Goal: Find specific page/section: Find specific page/section

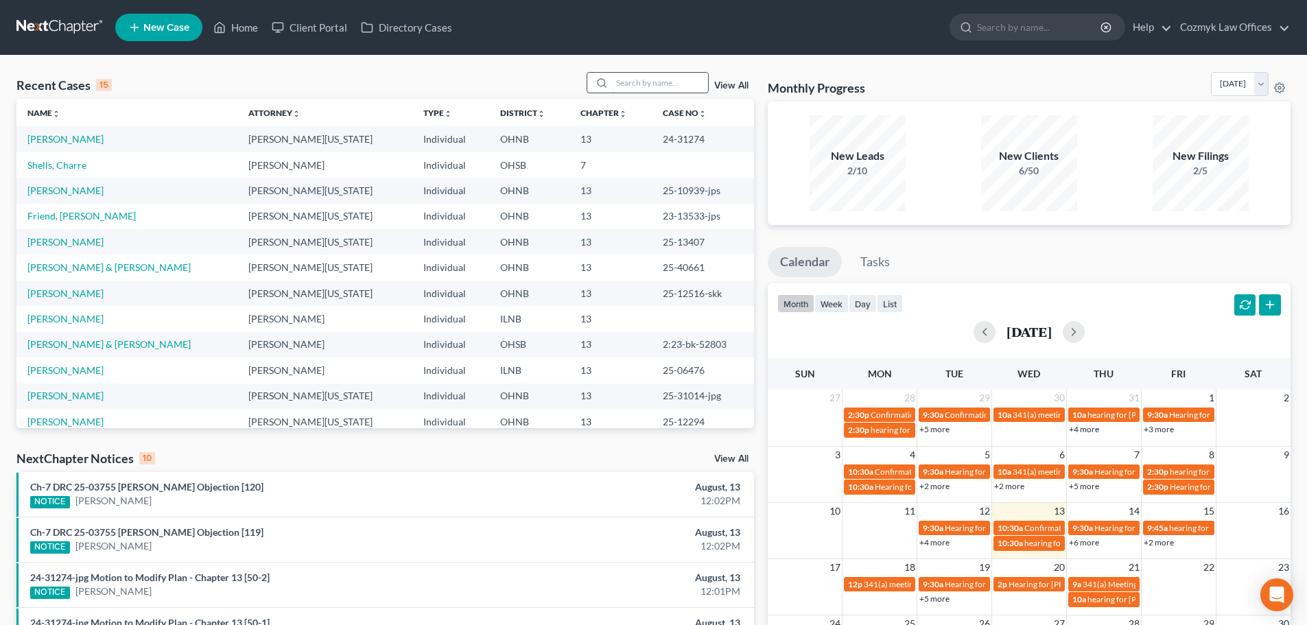
click at [656, 86] on input "search" at bounding box center [660, 83] width 96 height 20
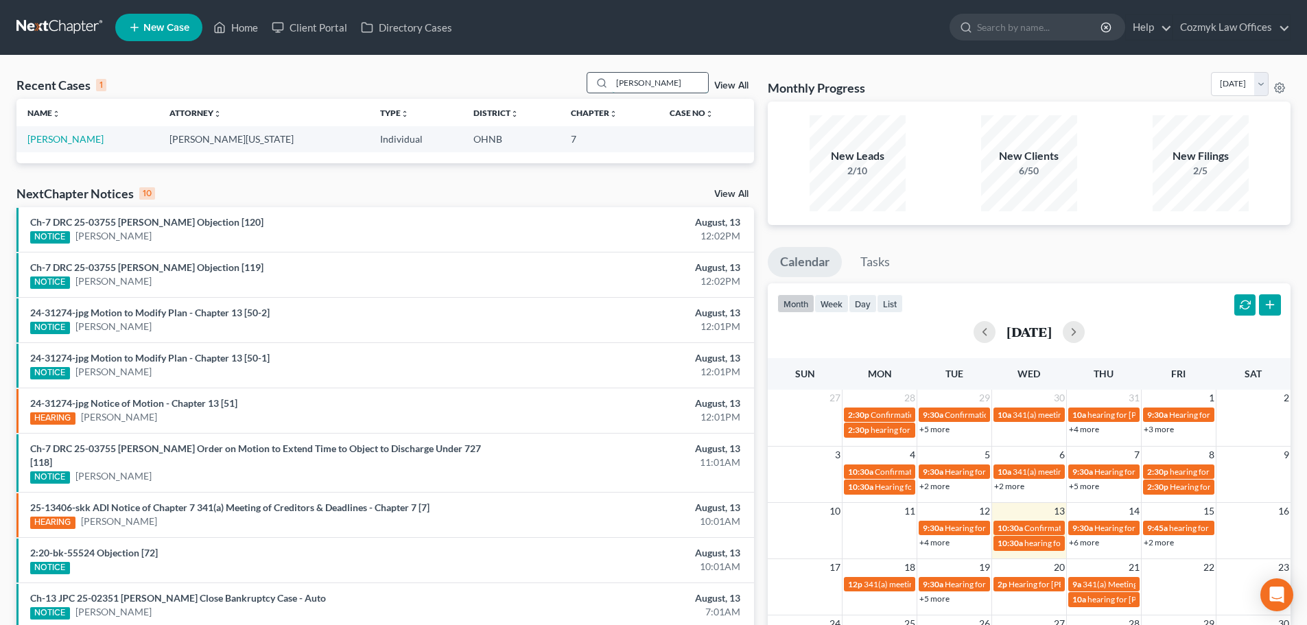
click at [639, 82] on input "[PERSON_NAME]" at bounding box center [660, 83] width 96 height 20
type input "[PERSON_NAME]"
click at [62, 137] on link "[PERSON_NAME]" at bounding box center [65, 139] width 76 height 12
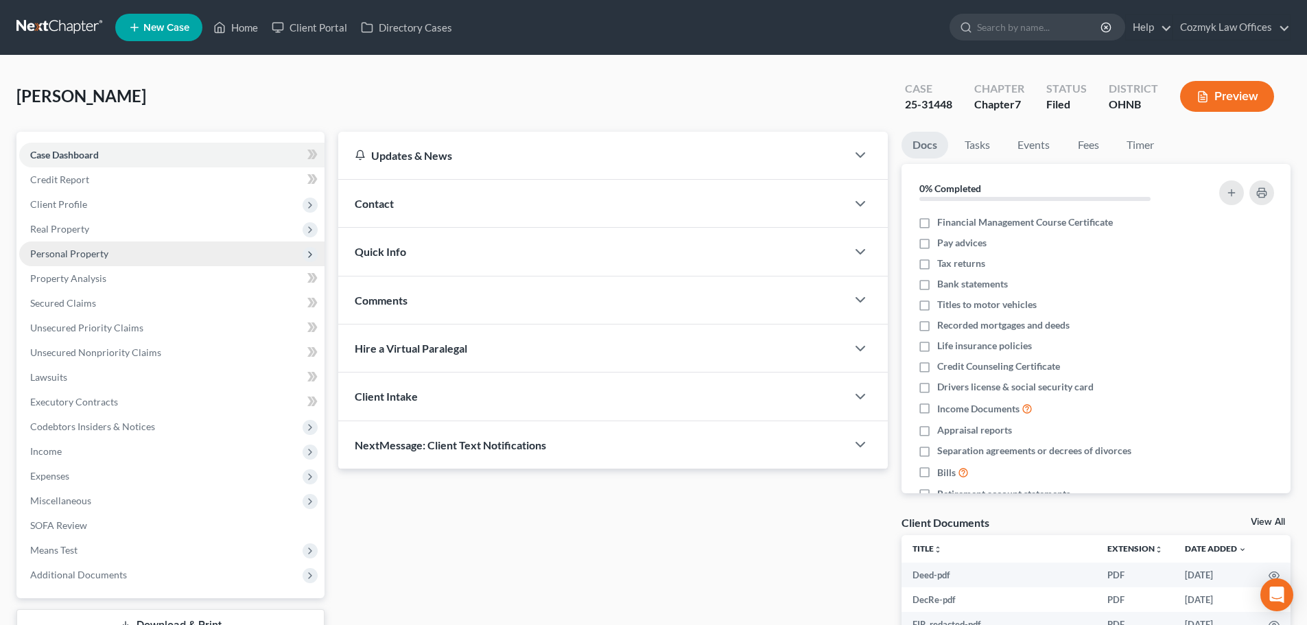
click at [91, 260] on span "Personal Property" at bounding box center [171, 253] width 305 height 25
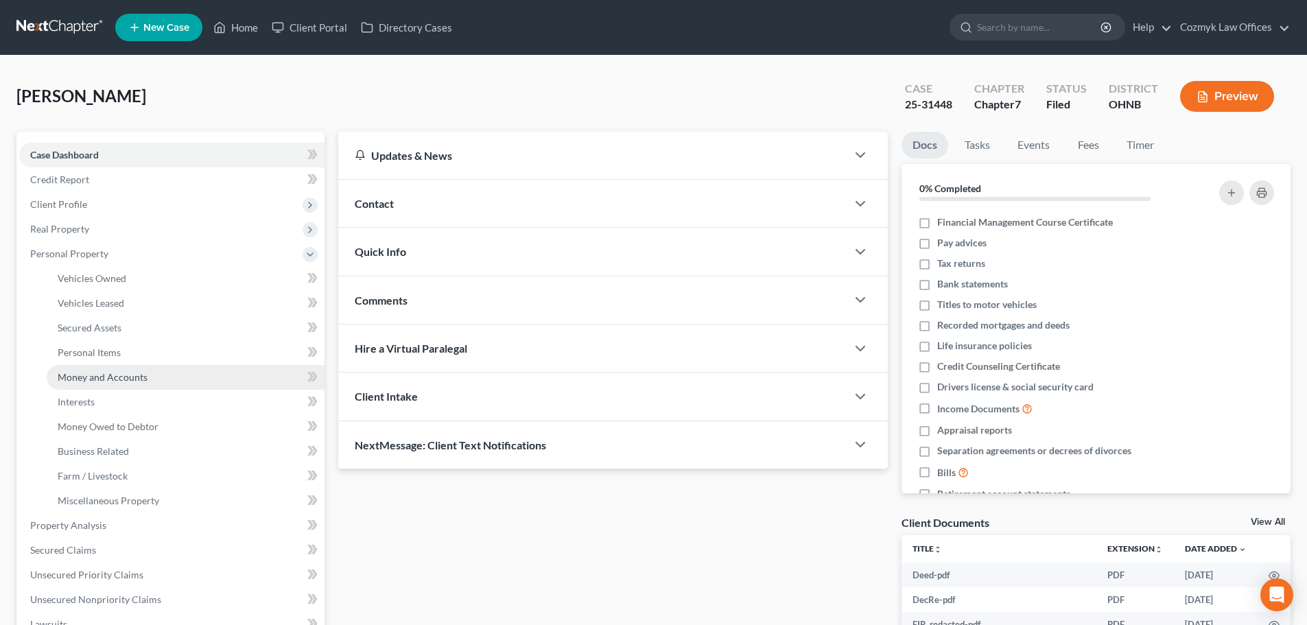
click at [104, 374] on span "Money and Accounts" at bounding box center [103, 377] width 90 height 12
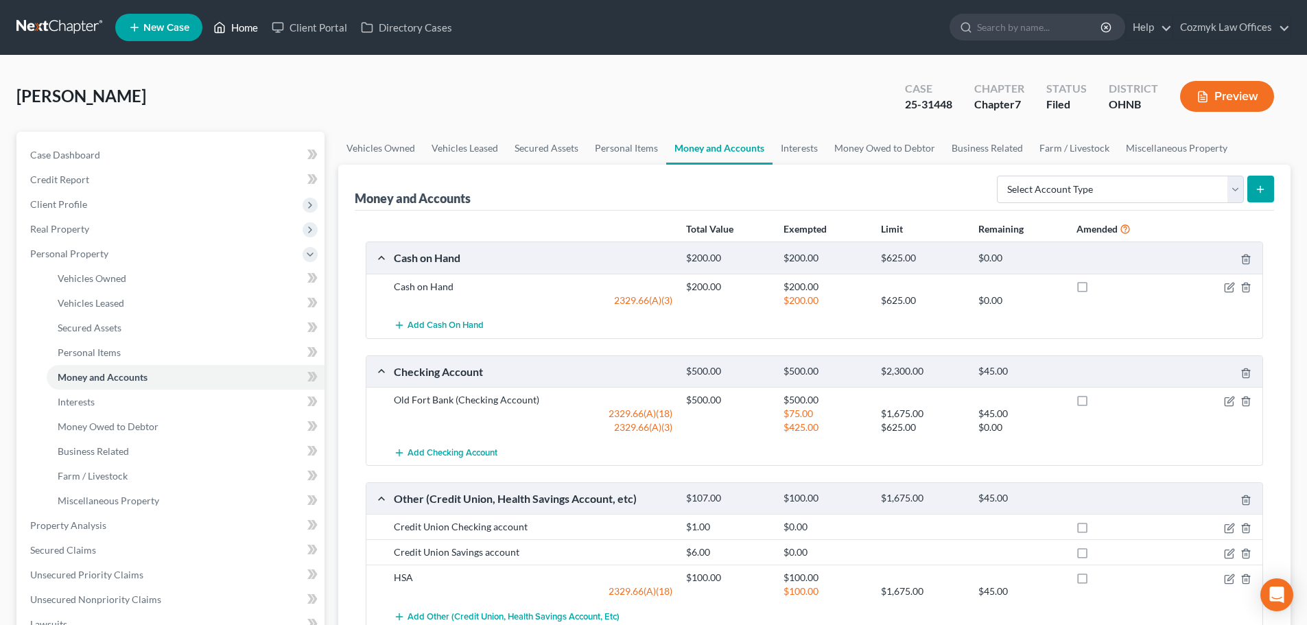
click at [243, 25] on link "Home" at bounding box center [235, 27] width 58 height 25
